Goal: Information Seeking & Learning: Learn about a topic

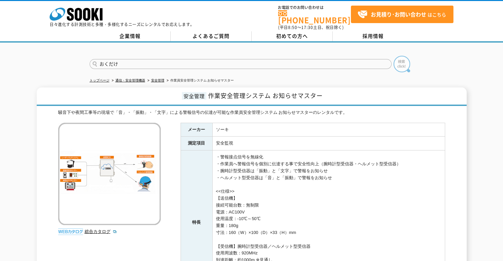
type input "おくだけ"
click at [397, 56] on img at bounding box center [401, 64] width 17 height 17
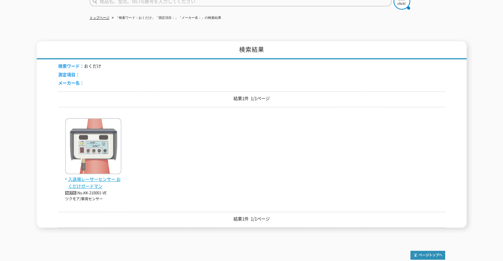
click at [103, 176] on span "入退場レーザーセンサー おくだけガードマン" at bounding box center [93, 183] width 56 height 14
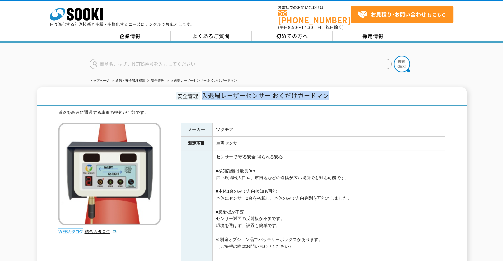
drag, startPoint x: 204, startPoint y: 93, endPoint x: 344, endPoint y: 99, distance: 140.2
click at [344, 99] on h1 "安全管理 入退場レーザーセンサー おくだけガードマン" at bounding box center [252, 97] width 430 height 19
copy span "入退場レーザーセンサー おくだけガードマン"
click at [259, 59] on input "text" at bounding box center [241, 64] width 302 height 10
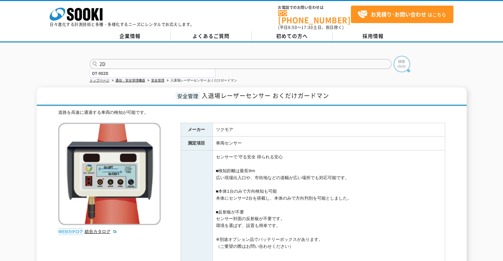
type input "2D"
click at [402, 64] on img at bounding box center [401, 64] width 17 height 17
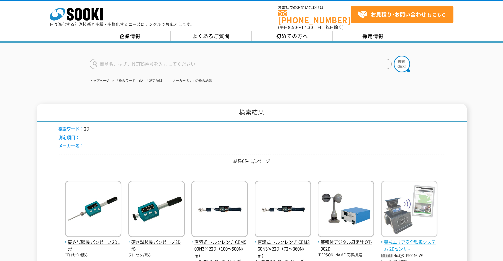
click at [390, 226] on img at bounding box center [409, 210] width 56 height 58
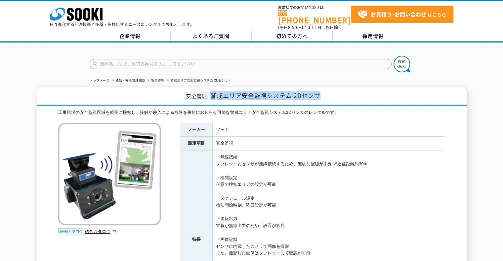
drag, startPoint x: 211, startPoint y: 92, endPoint x: 339, endPoint y: 93, distance: 127.5
click at [339, 93] on h1 "安全管理 警戒エリア安全監視システム 2Dセンサ" at bounding box center [252, 97] width 430 height 19
copy span "警戒エリア安全監視システム 2Dセンサ"
